Goal: Download file/media

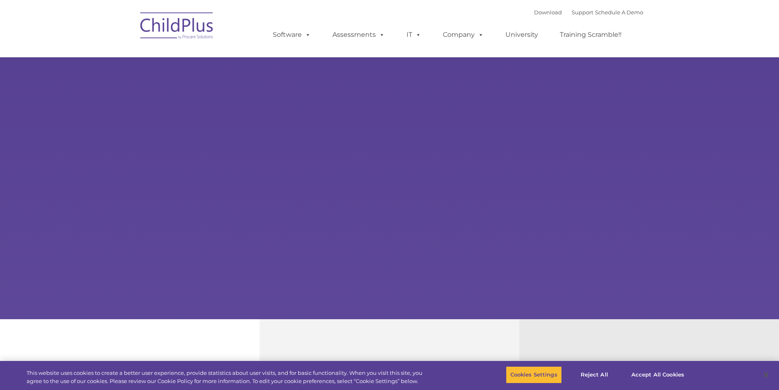
select select "MEDIUM"
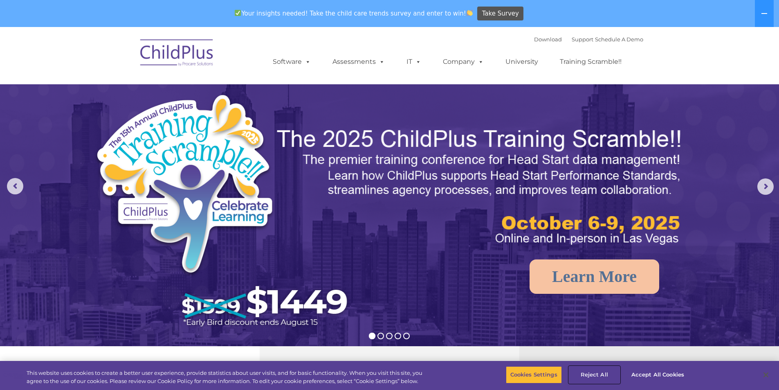
click at [598, 370] on button "Reject All" at bounding box center [594, 374] width 51 height 17
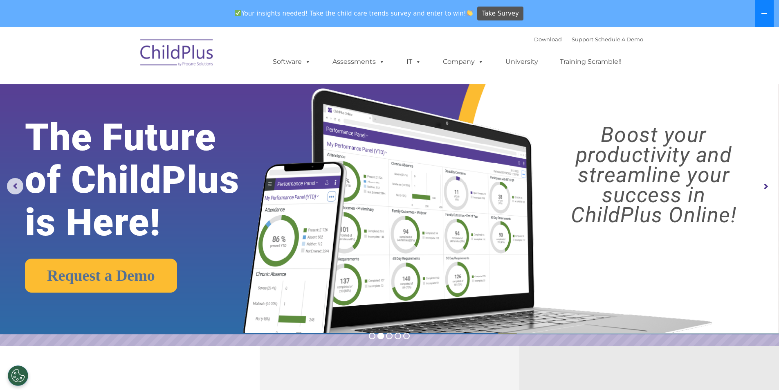
click at [772, 5] on button at bounding box center [764, 13] width 19 height 27
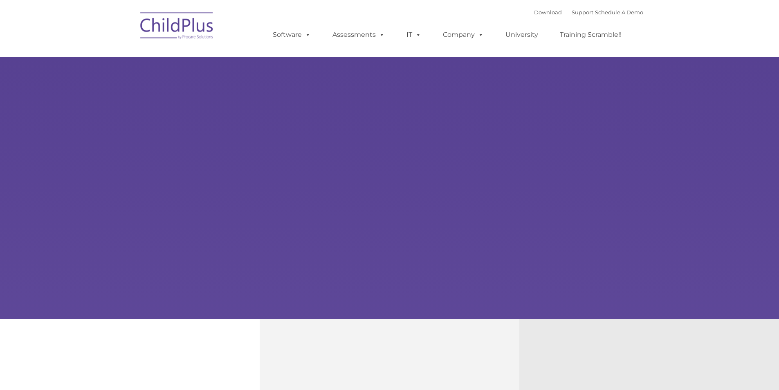
type input ""
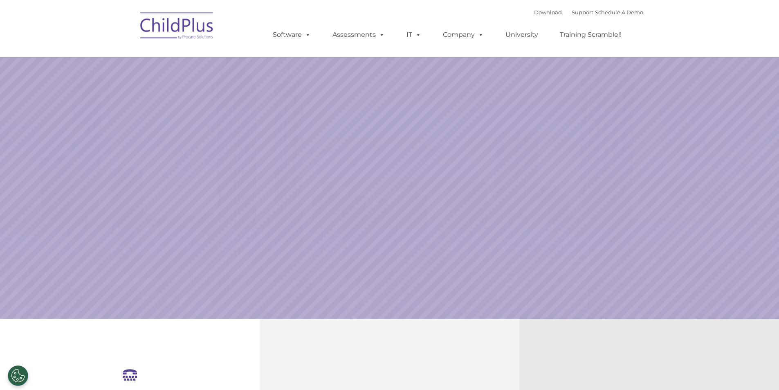
select select "MEDIUM"
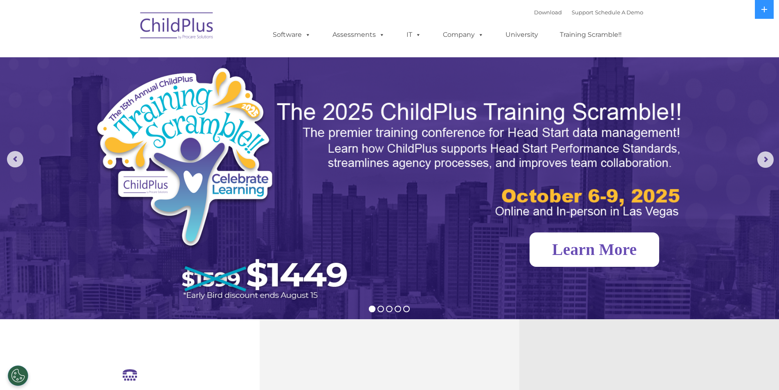
click at [613, 240] on link "Learn More" at bounding box center [595, 249] width 130 height 34
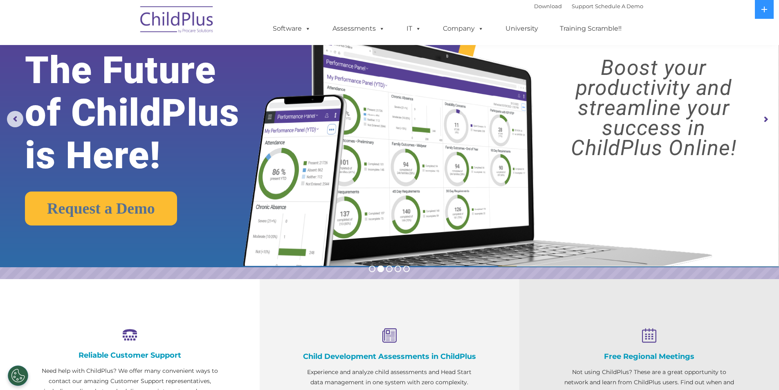
scroll to position [41, 0]
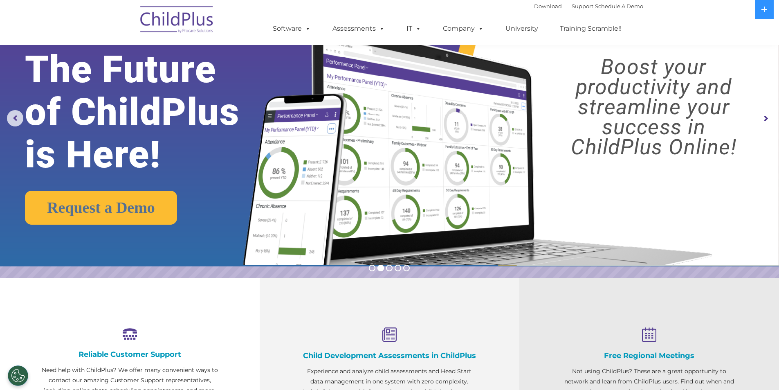
click at [182, 4] on img at bounding box center [177, 20] width 82 height 41
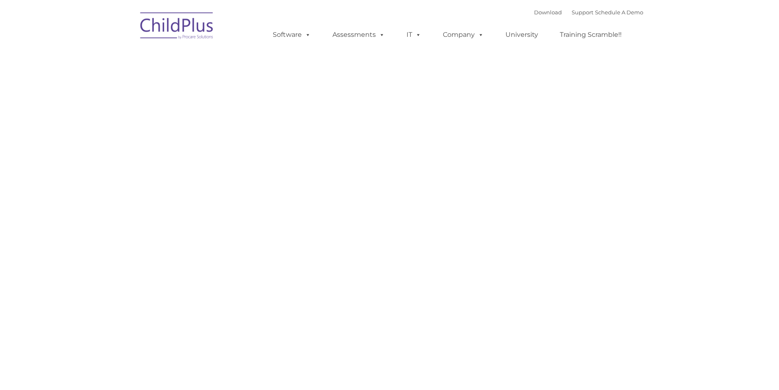
type input ""
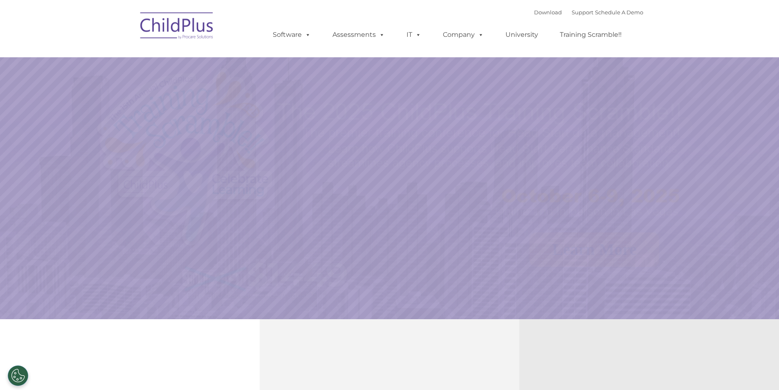
select select "MEDIUM"
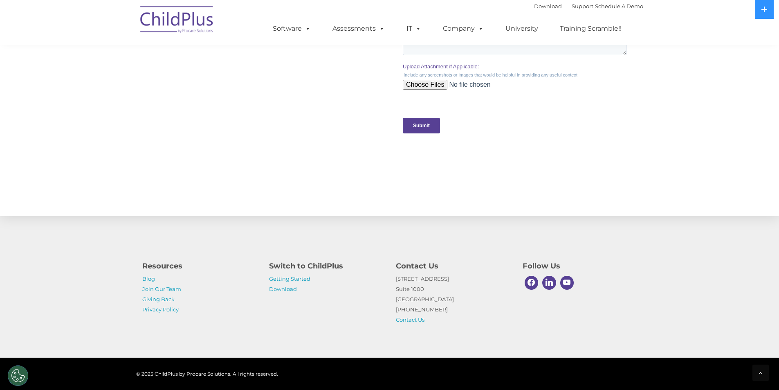
scroll to position [778, 0]
click at [279, 288] on link "Download" at bounding box center [283, 288] width 28 height 7
